Goal: Task Accomplishment & Management: Manage account settings

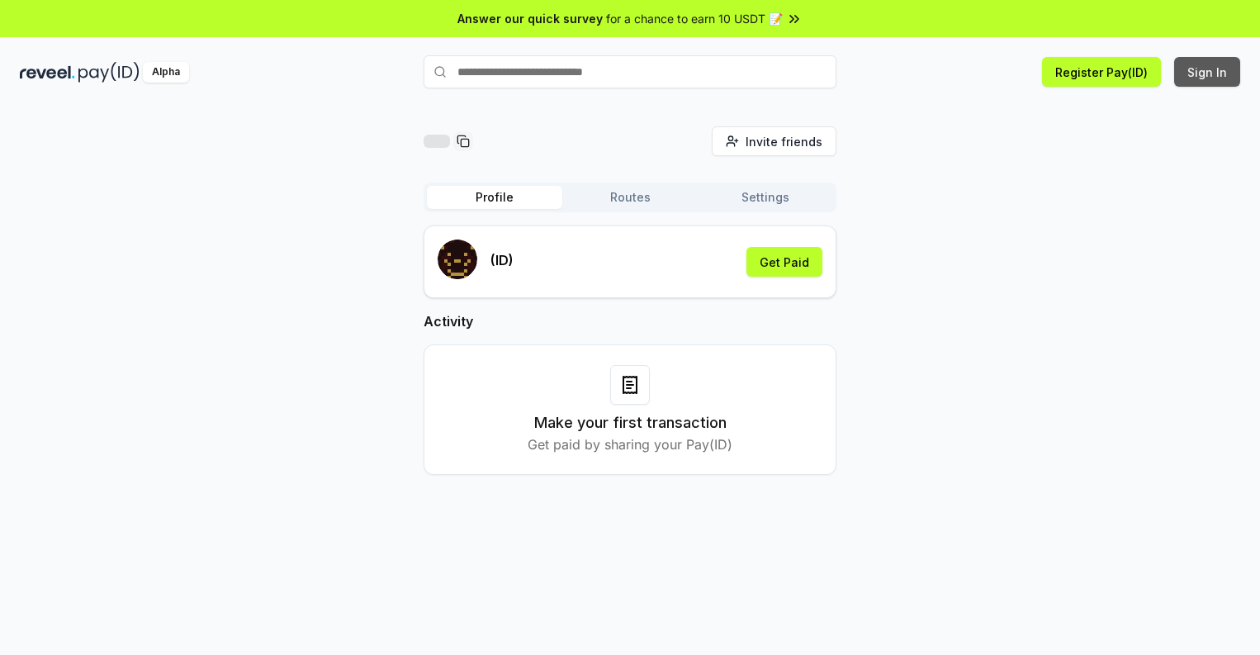
click at [1208, 72] on button "Sign In" at bounding box center [1207, 72] width 66 height 30
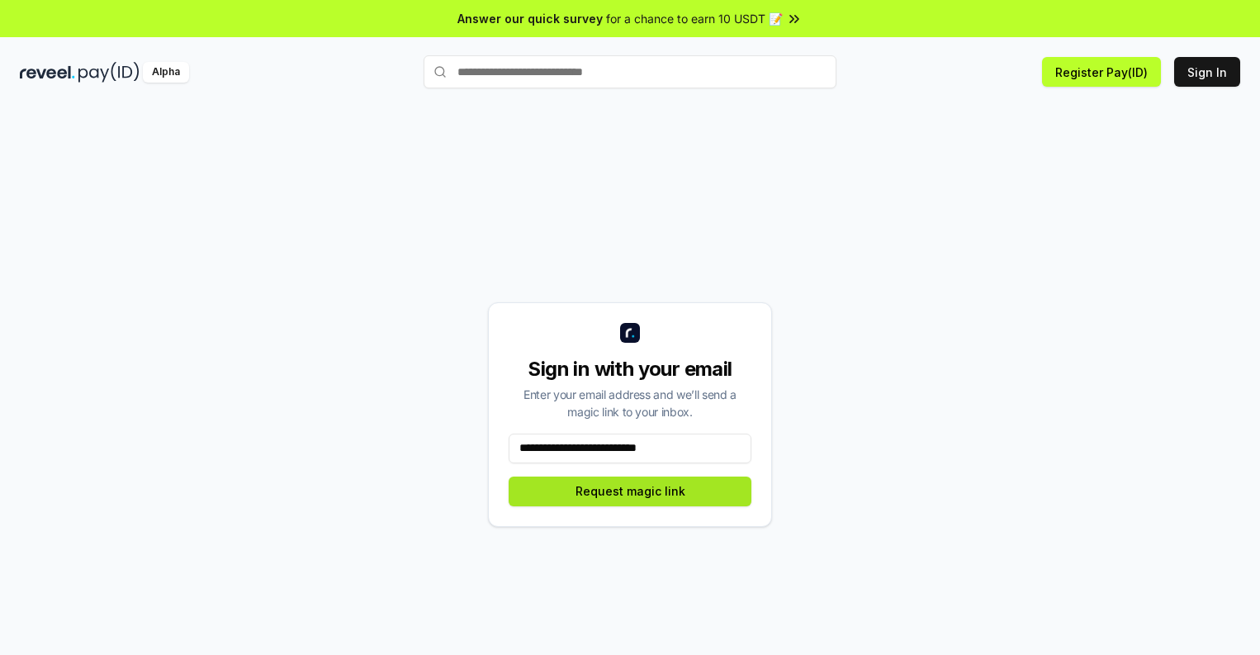
type input "**********"
click at [630, 490] on button "Request magic link" at bounding box center [630, 491] width 243 height 30
